Goal: Transaction & Acquisition: Purchase product/service

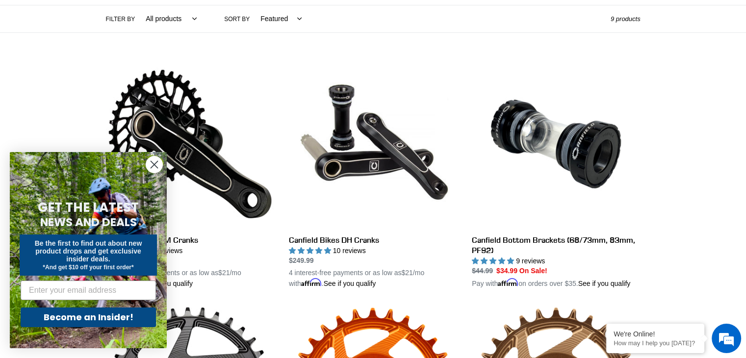
click at [722, 175] on div "Collection: CRANKS & BOTTOM-BRACKETS Filter by All products Components Cranks .…" at bounding box center [373, 317] width 746 height 953
click at [154, 168] on circle "Close dialog" at bounding box center [154, 164] width 16 height 16
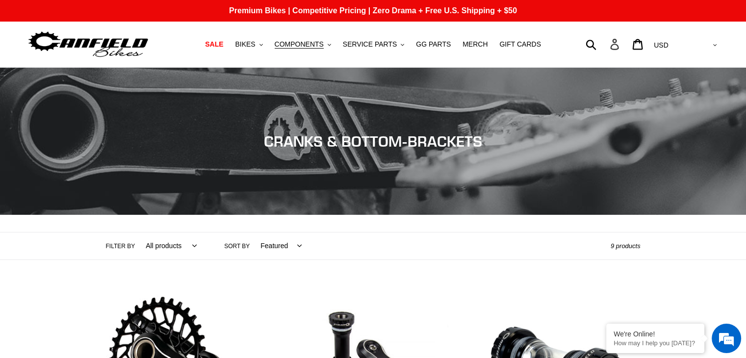
click at [620, 47] on icon at bounding box center [614, 44] width 11 height 11
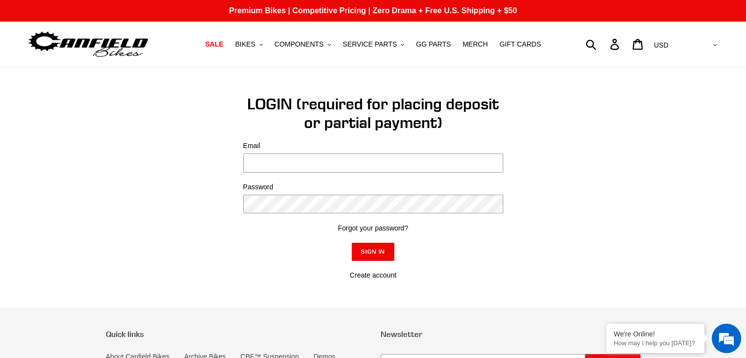
click at [108, 38] on img at bounding box center [88, 44] width 123 height 31
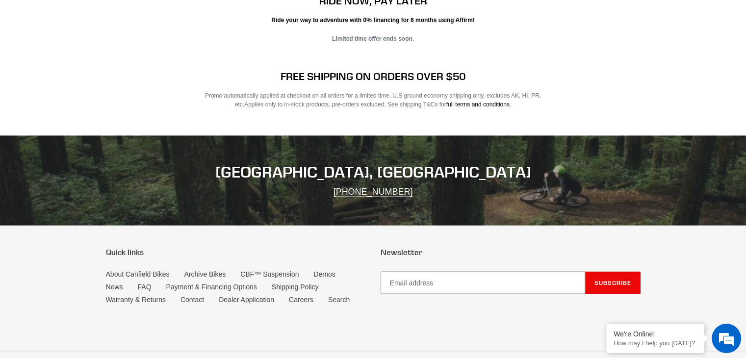
scroll to position [1990, 0]
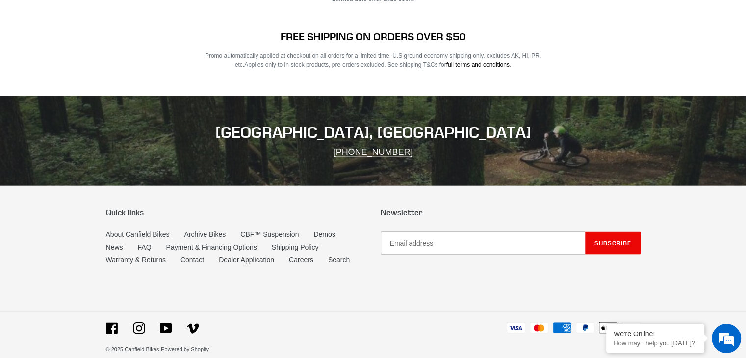
click at [195, 255] on li "Contact" at bounding box center [200, 261] width 38 height 13
click at [193, 256] on link "Contact" at bounding box center [193, 260] width 24 height 8
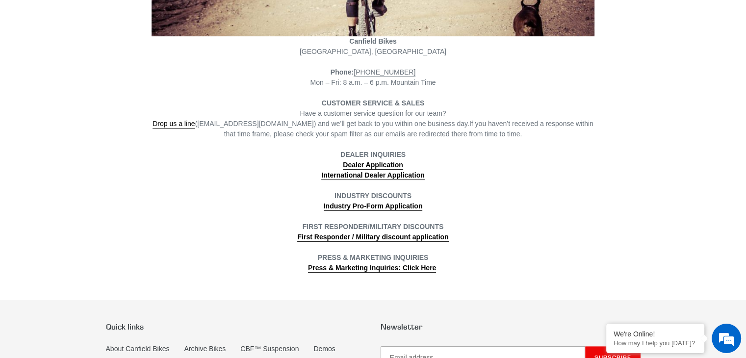
scroll to position [267, 0]
click at [365, 206] on strong "Industry Pro-Form Application" at bounding box center [373, 206] width 99 height 8
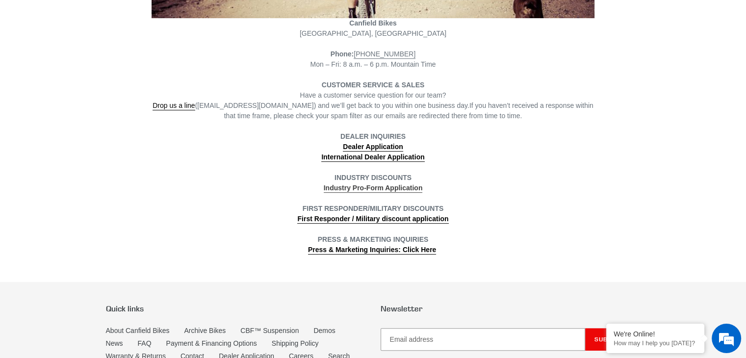
scroll to position [287, 0]
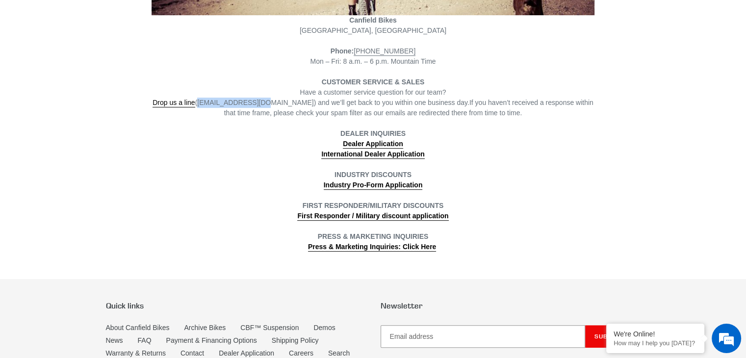
drag, startPoint x: 203, startPoint y: 101, endPoint x: 259, endPoint y: 104, distance: 56.0
click at [259, 104] on span "Drop us a line (info@canfieldbikes.com) and we’ll get back to you within one bu…" at bounding box center [311, 103] width 317 height 9
drag, startPoint x: 204, startPoint y: 103, endPoint x: 276, endPoint y: 101, distance: 71.7
click at [276, 101] on span "Drop us a line (info@canfieldbikes.com) and we’ll get back to you within one bu…" at bounding box center [311, 103] width 317 height 9
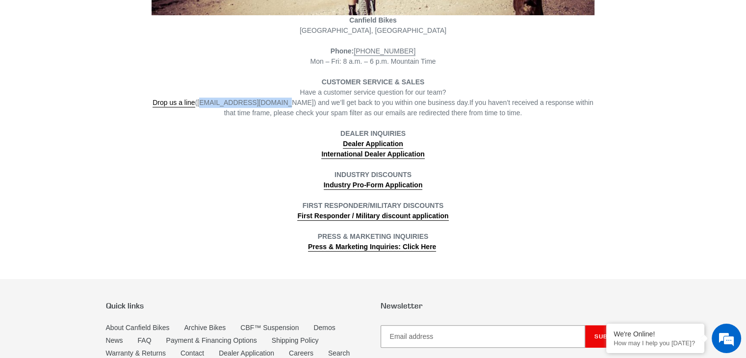
copy span "info@canfieldbikes.com"
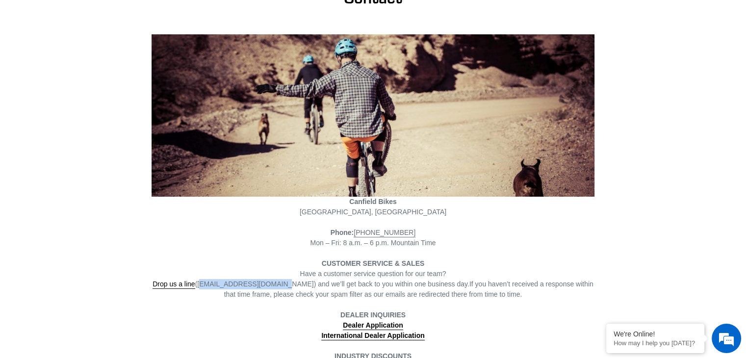
scroll to position [0, 0]
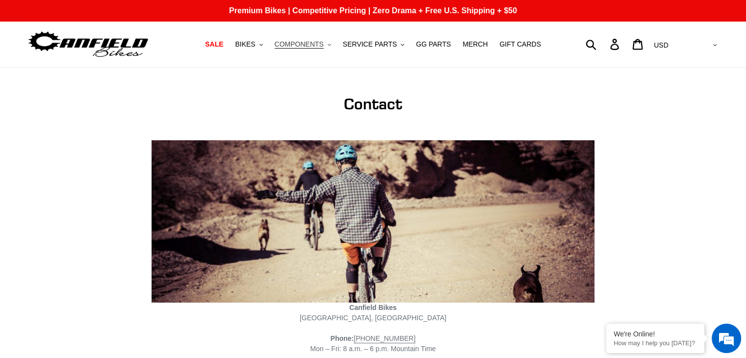
click at [314, 41] on span "COMPONENTS" at bounding box center [299, 44] width 49 height 8
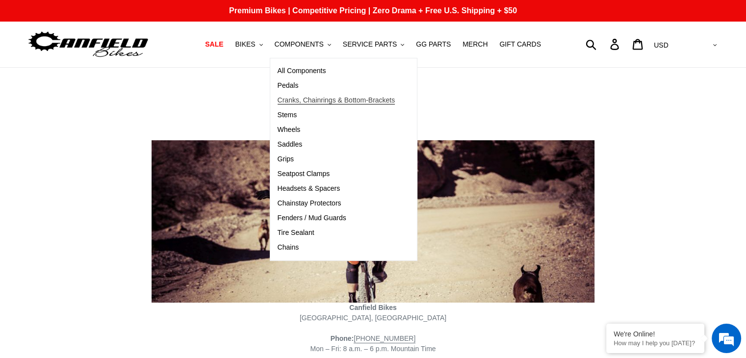
click at [305, 100] on span "Cranks, Chainrings & Bottom-Brackets" at bounding box center [337, 100] width 118 height 8
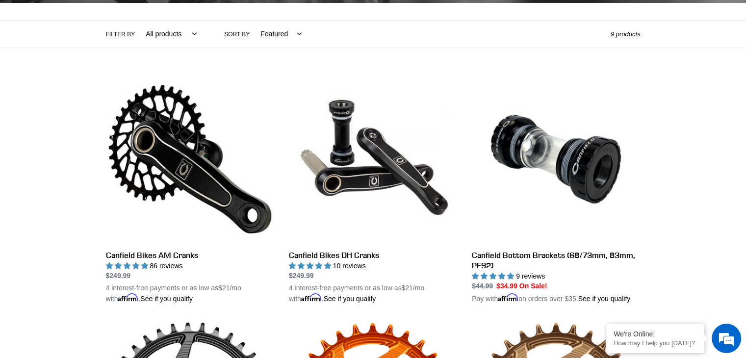
scroll to position [209, 0]
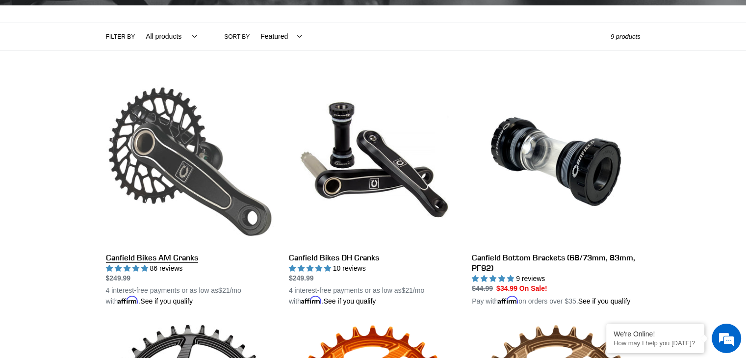
click at [167, 199] on link "Canfield Bikes AM Cranks" at bounding box center [190, 193] width 168 height 230
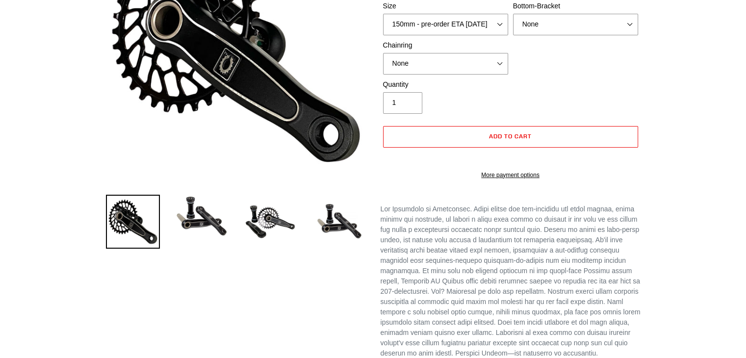
select select "highest-rating"
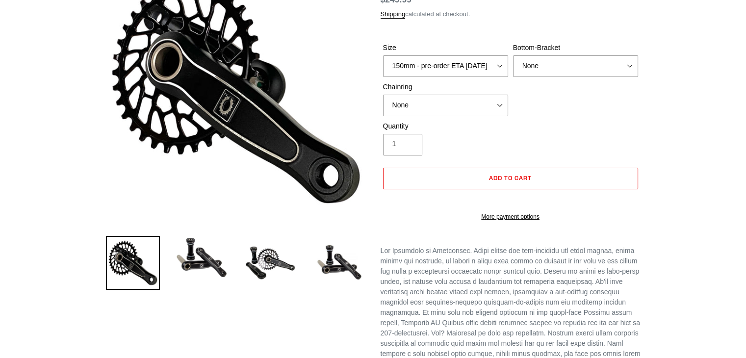
scroll to position [124, 0]
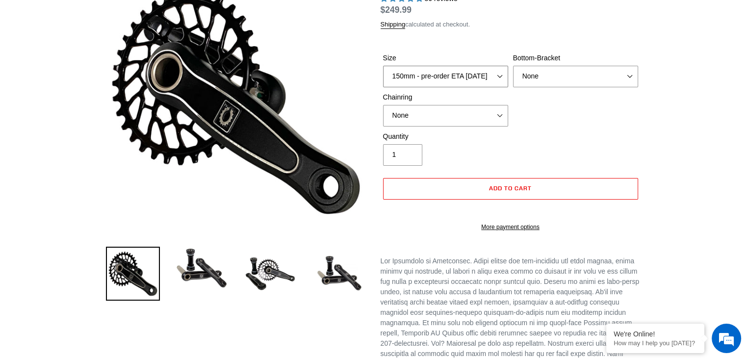
click at [477, 73] on select "150mm - pre-order ETA [DATE] 155mm - pre-order ETA [DATE] 160mm - pre-order ETA…" at bounding box center [445, 77] width 125 height 22
select select "155mm - pre-order ETA [DATE]"
click at [383, 77] on select "150mm - pre-order ETA [DATE] 155mm - pre-order ETA [DATE] 160mm - pre-order ETA…" at bounding box center [445, 77] width 125 height 22
click at [528, 87] on select "None BSA Threaded 68/73mm Press Fit PF92" at bounding box center [575, 77] width 125 height 22
click at [513, 77] on select "None BSA Threaded 68/73mm Press Fit PF92" at bounding box center [575, 77] width 125 height 22
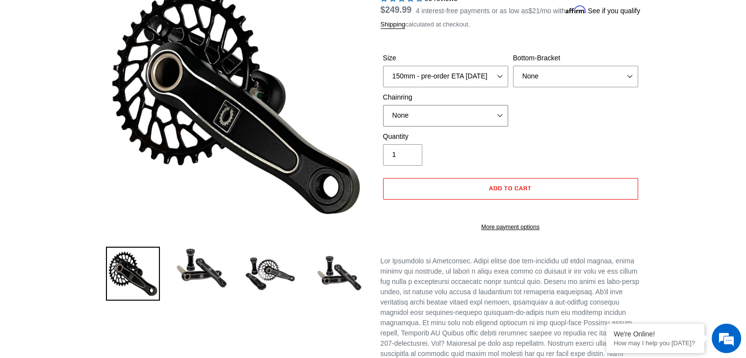
click at [479, 127] on select "None 30t Round (Boost 148) 30t Oval (Boost 148) 32t Round (Boost 148) 32t Oval …" at bounding box center [445, 116] width 125 height 22
click at [383, 116] on select "None 30t Round (Boost 148) 30t Oval (Boost 148) 32t Round (Boost 148) 32t Oval …" at bounding box center [445, 116] width 125 height 22
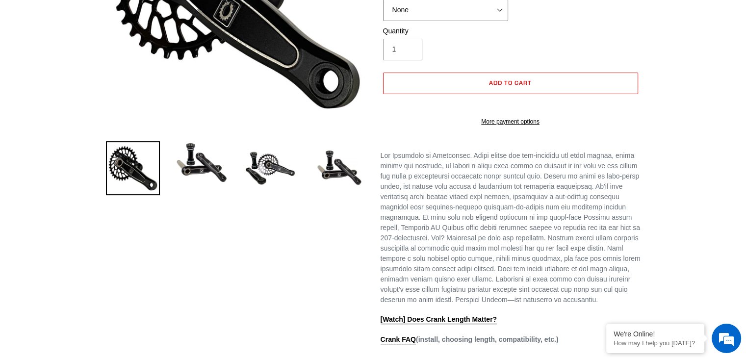
scroll to position [230, 0]
click at [346, 177] on img at bounding box center [339, 168] width 54 height 54
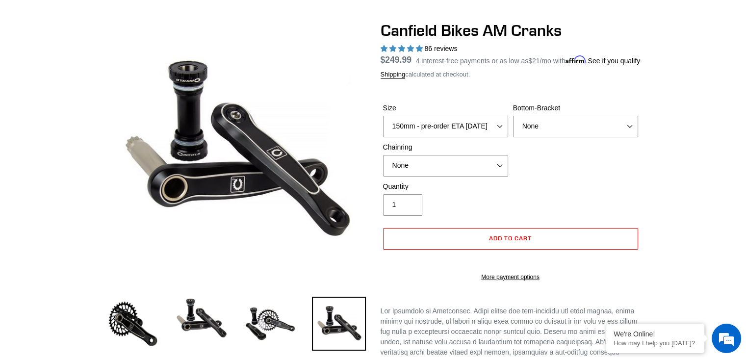
scroll to position [73, 0]
